Goal: Task Accomplishment & Management: Use online tool/utility

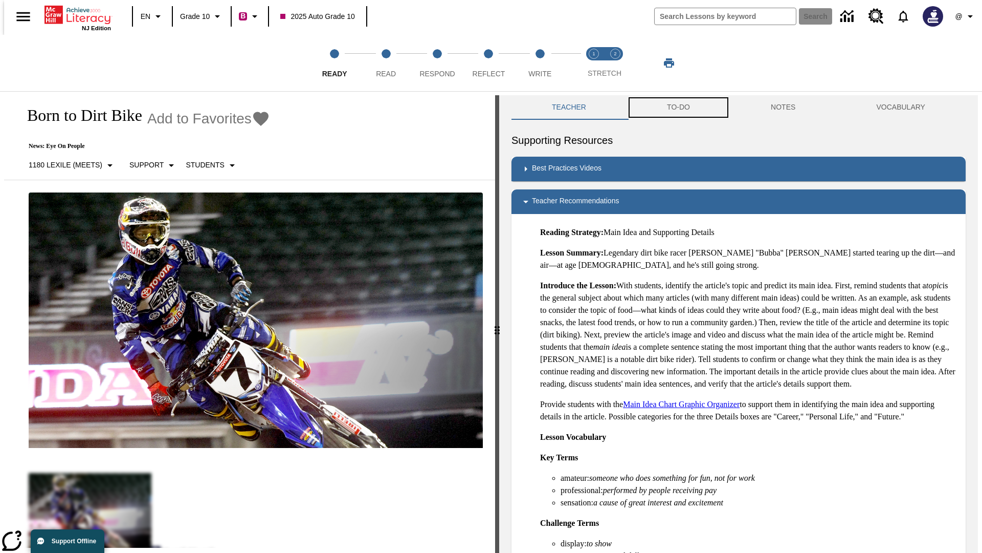
click at [678, 107] on button "TO-DO" at bounding box center [679, 107] width 104 height 25
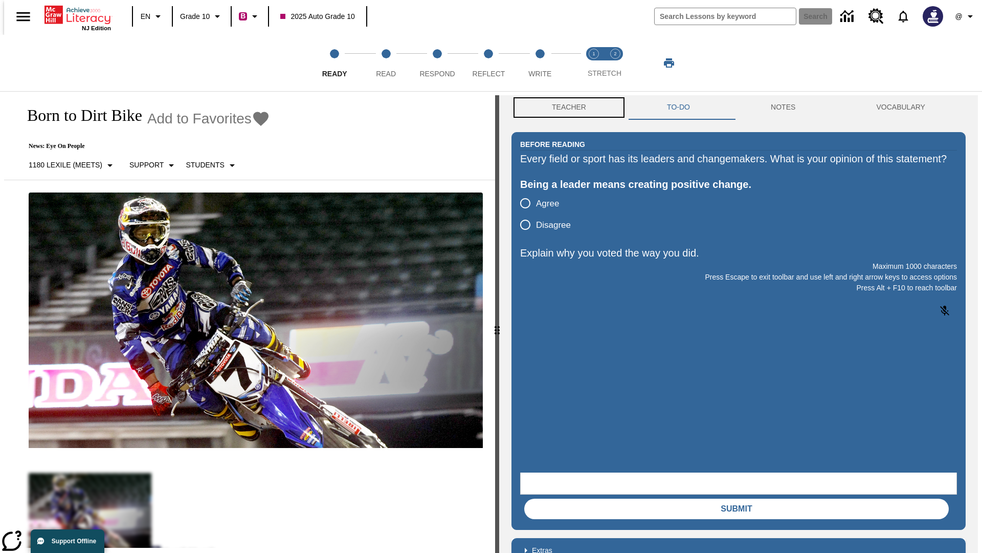
scroll to position [1, 0]
click at [566, 107] on button "Teacher" at bounding box center [569, 107] width 115 height 25
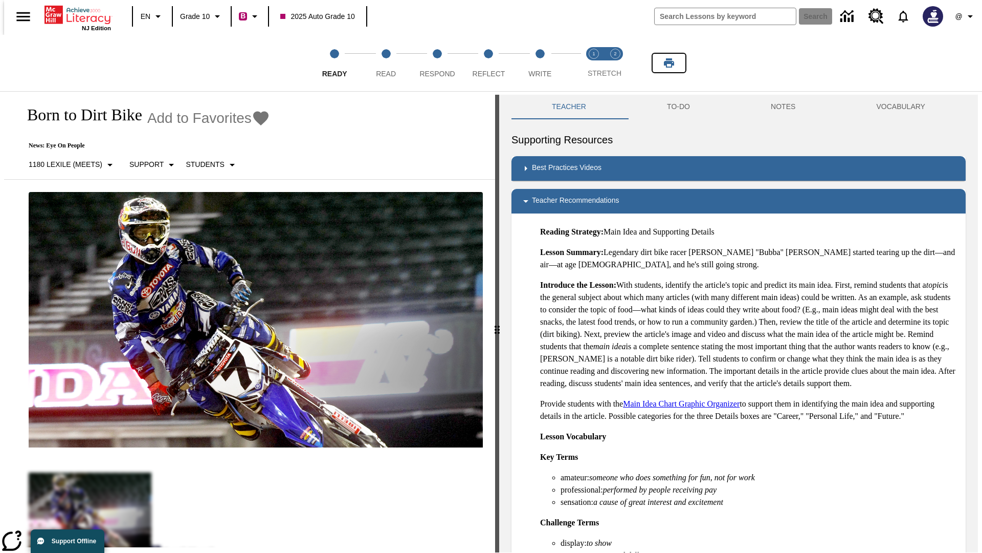
click at [669, 63] on icon "Print" at bounding box center [669, 62] width 10 height 9
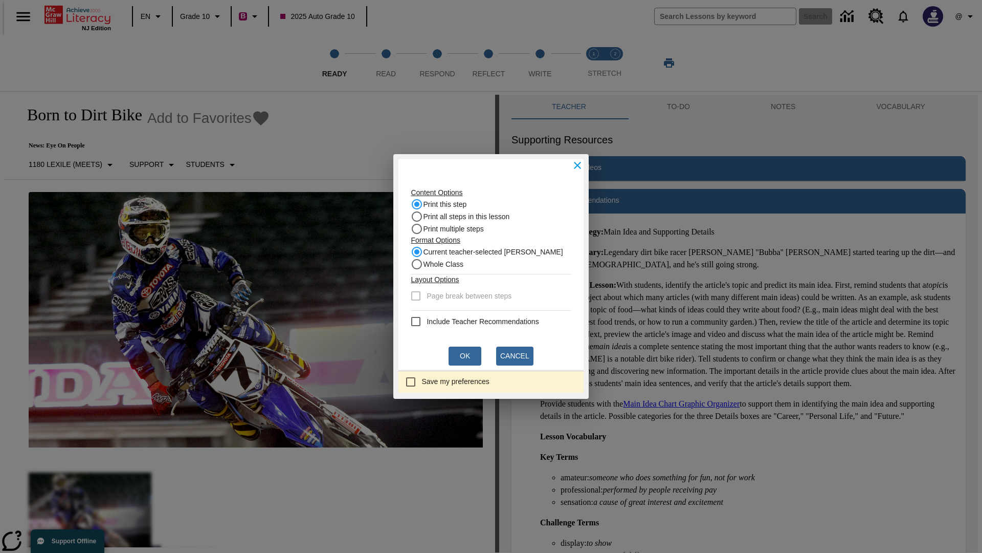
click at [419, 321] on recommendation "Include Teacher Recommendations" at bounding box center [416, 321] width 12 height 12
checkbox recommendation "true"
click at [465, 356] on button "Ok" at bounding box center [465, 355] width 33 height 19
